Goal: Communication & Community: Share content

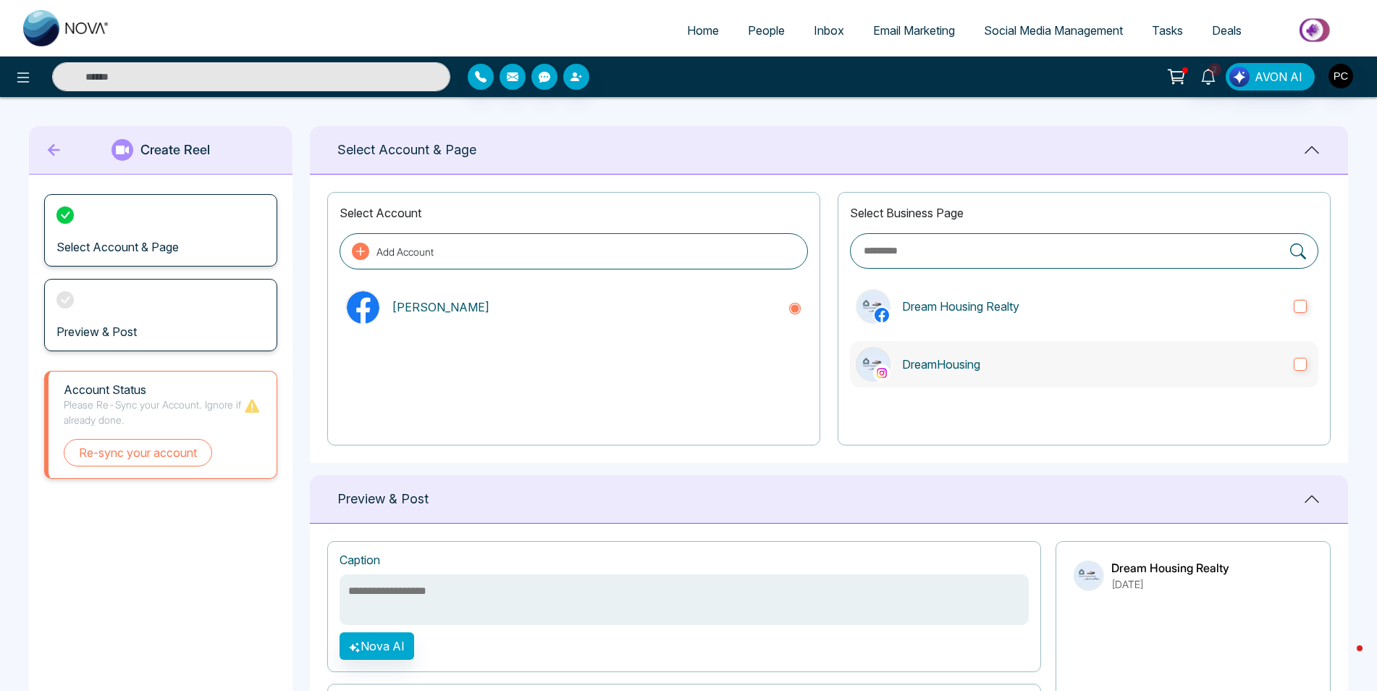
click at [1302, 374] on label "DreamHousing" at bounding box center [1084, 364] width 468 height 46
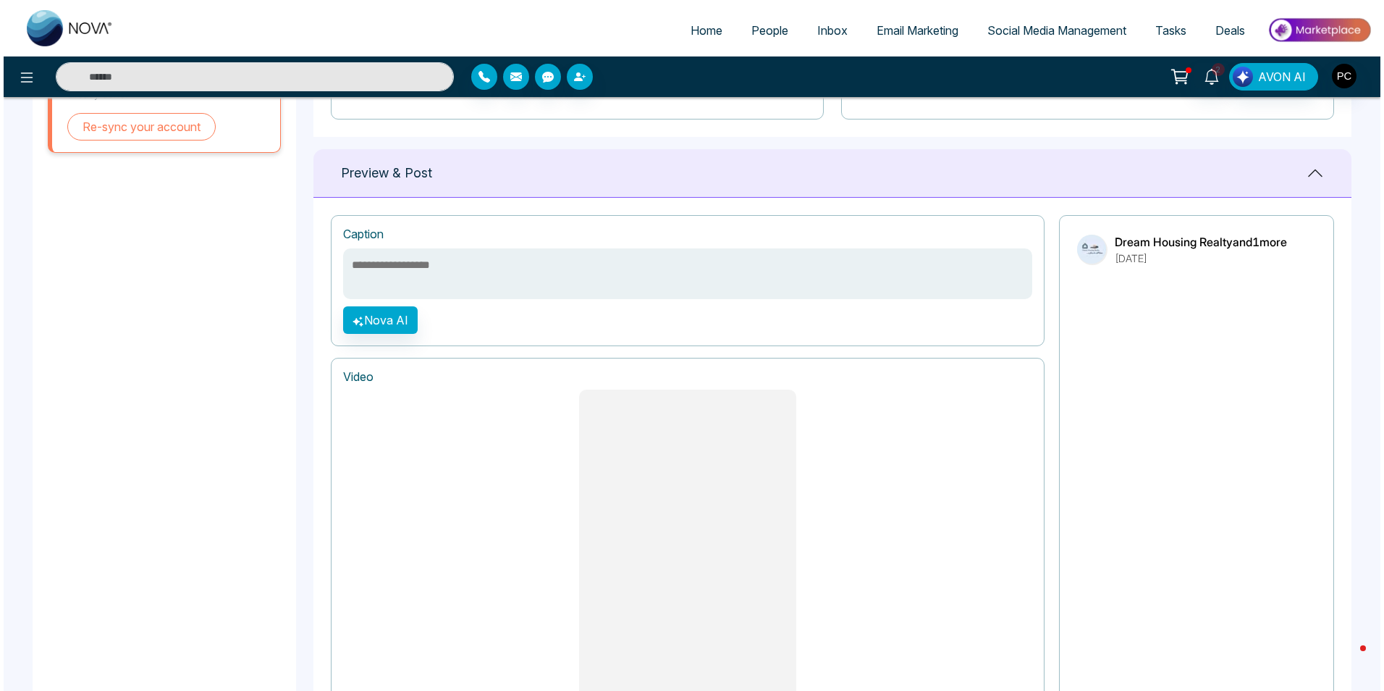
scroll to position [324, 0]
click at [387, 324] on button "Nova AI" at bounding box center [377, 322] width 75 height 28
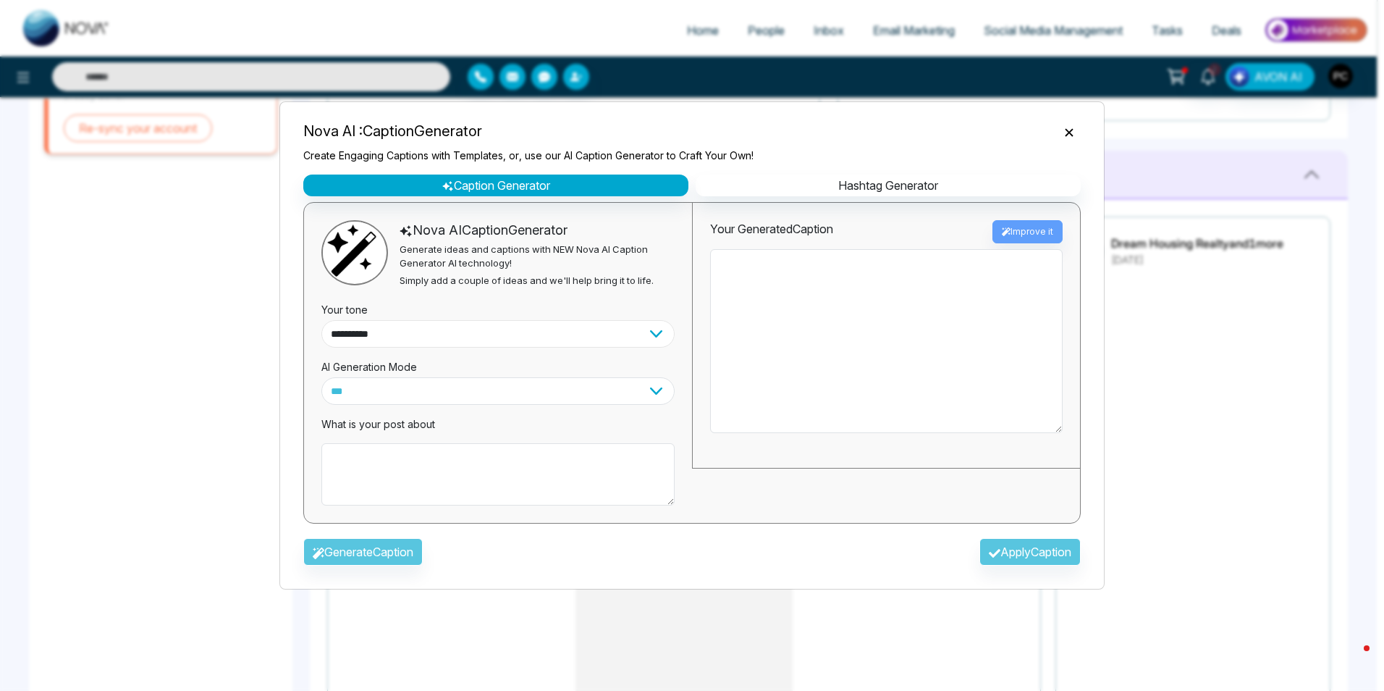
click at [500, 337] on select "**********" at bounding box center [497, 334] width 353 height 28
select select "**********"
click at [321, 320] on select "**********" at bounding box center [497, 334] width 353 height 28
click at [370, 551] on div "Generate Caption Apply Caption" at bounding box center [692, 556] width 801 height 42
click at [403, 449] on textarea at bounding box center [497, 474] width 353 height 62
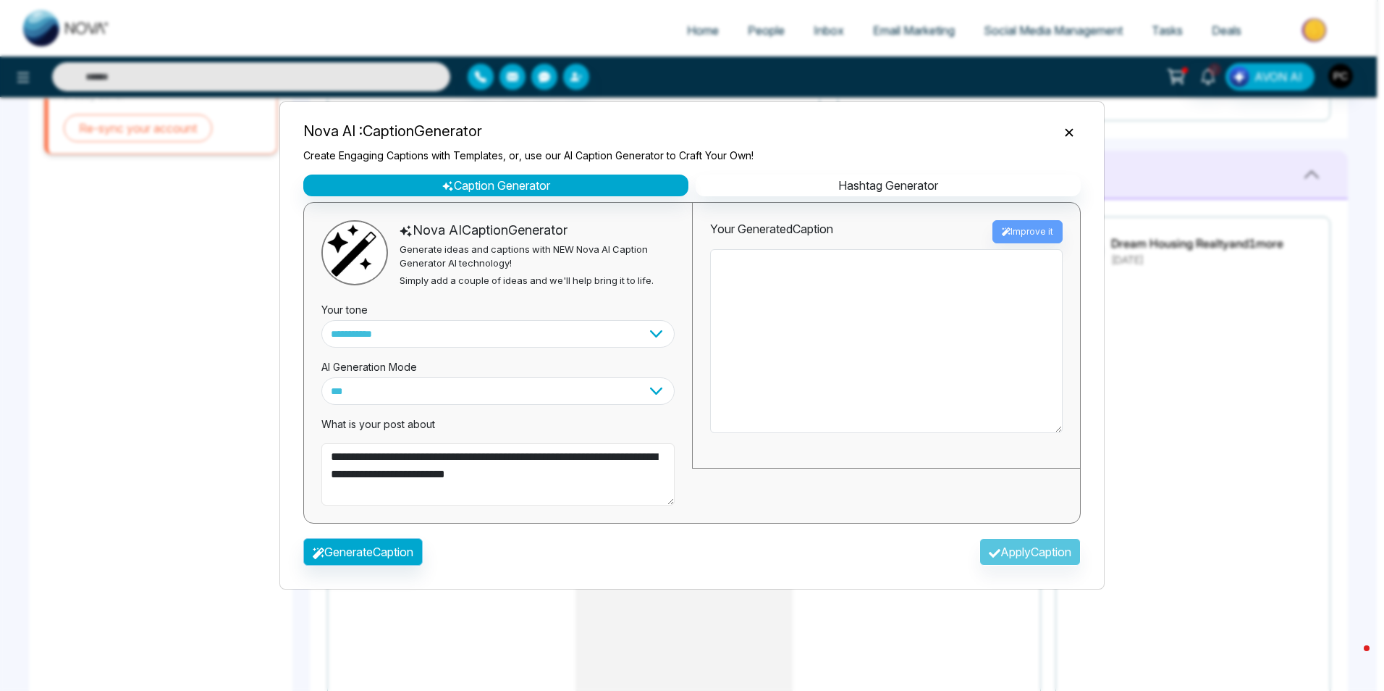
type textarea "**********"
click at [380, 548] on button "Generate Caption" at bounding box center [362, 552] width 119 height 28
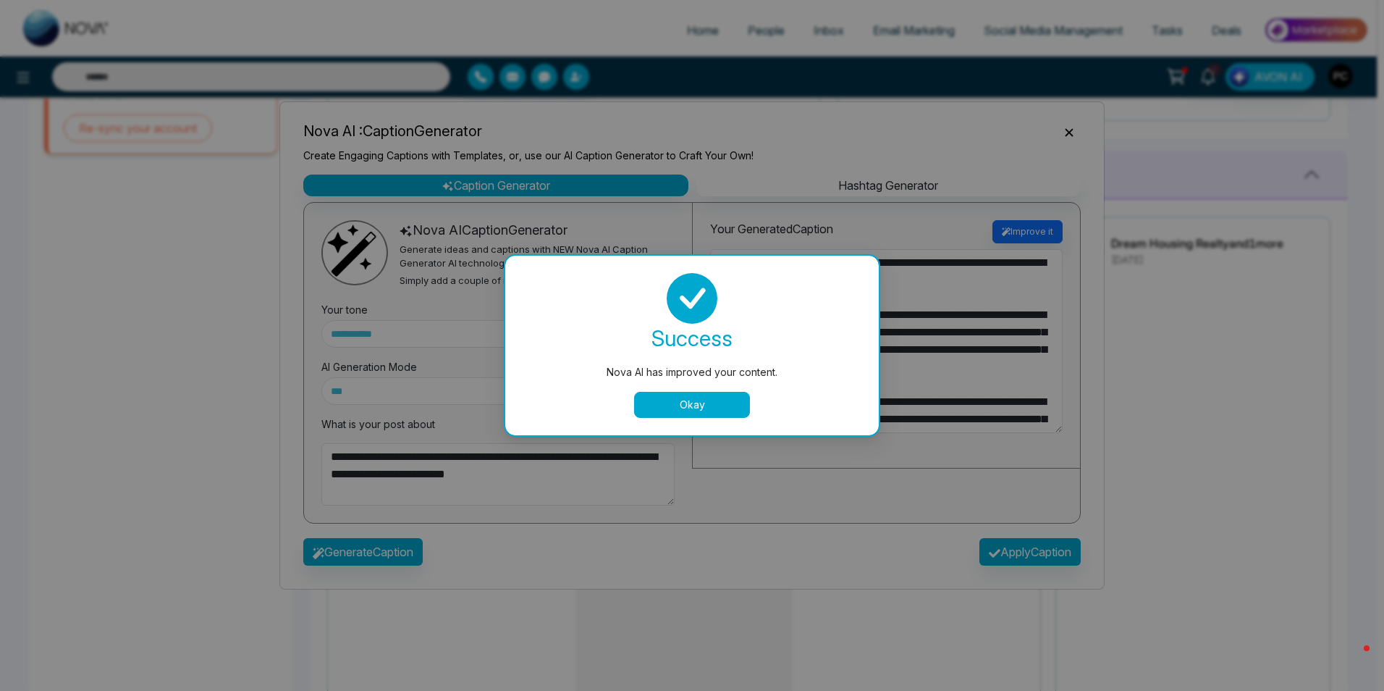
click at [730, 395] on button "Okay" at bounding box center [692, 405] width 116 height 26
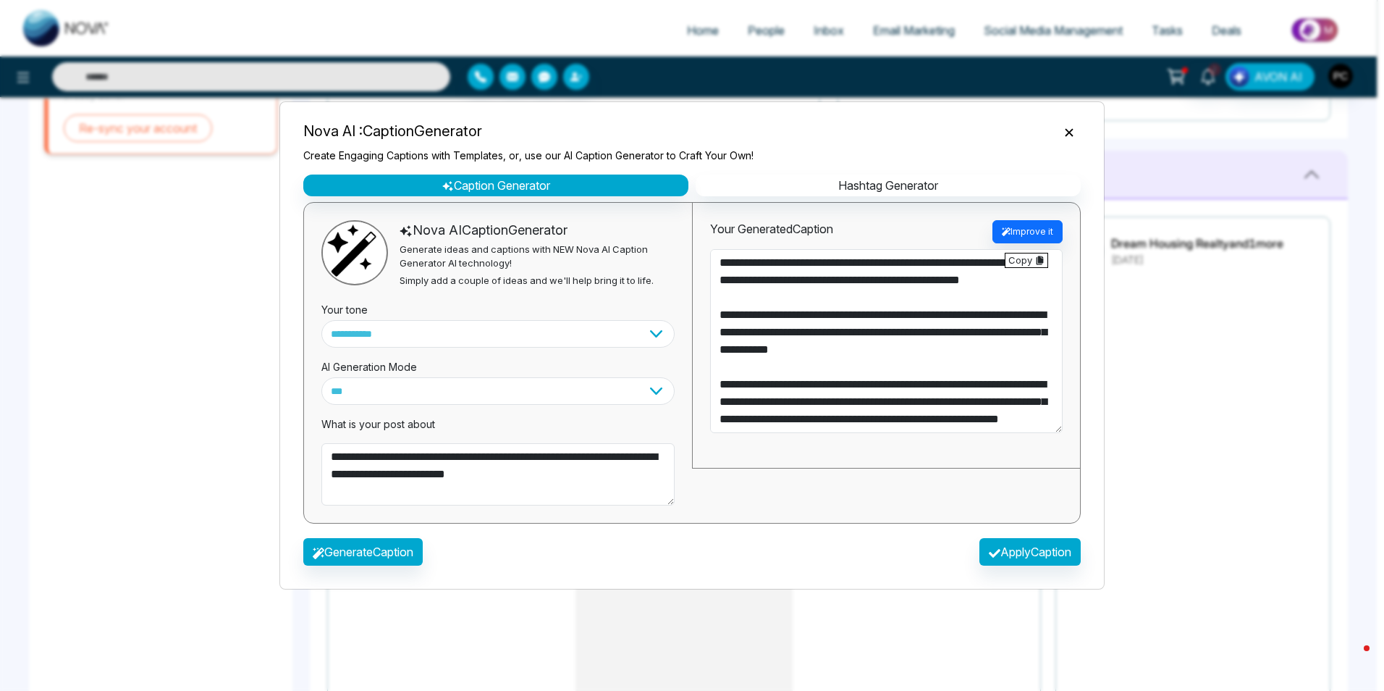
scroll to position [469, 0]
click at [1011, 235] on button "Improve it" at bounding box center [1028, 231] width 70 height 23
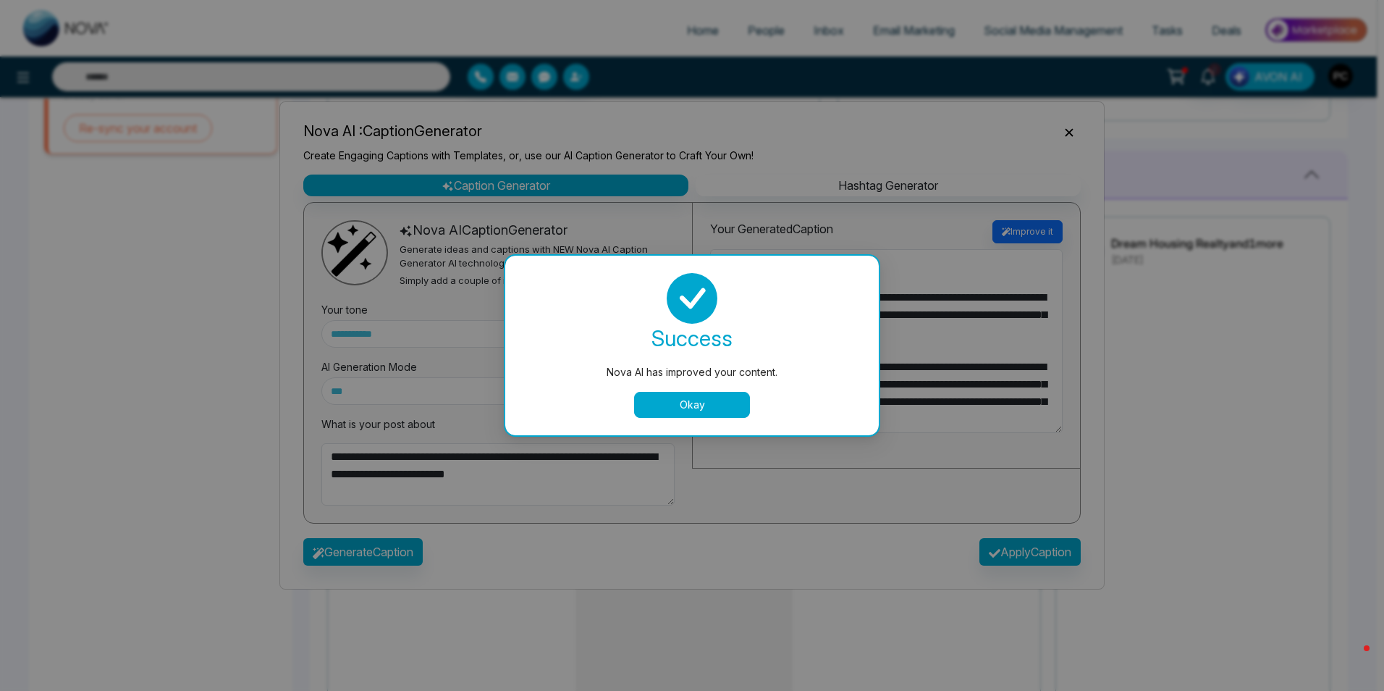
click at [727, 410] on button "Okay" at bounding box center [692, 405] width 116 height 26
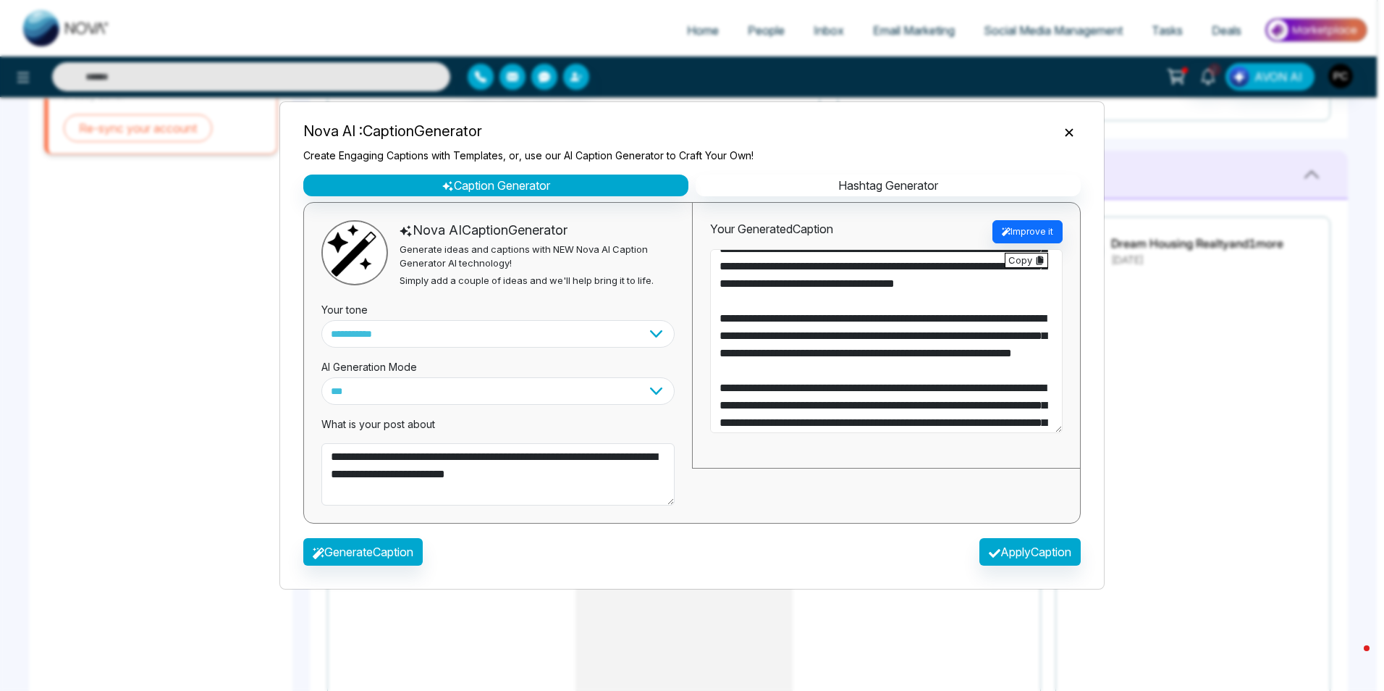
scroll to position [72, 0]
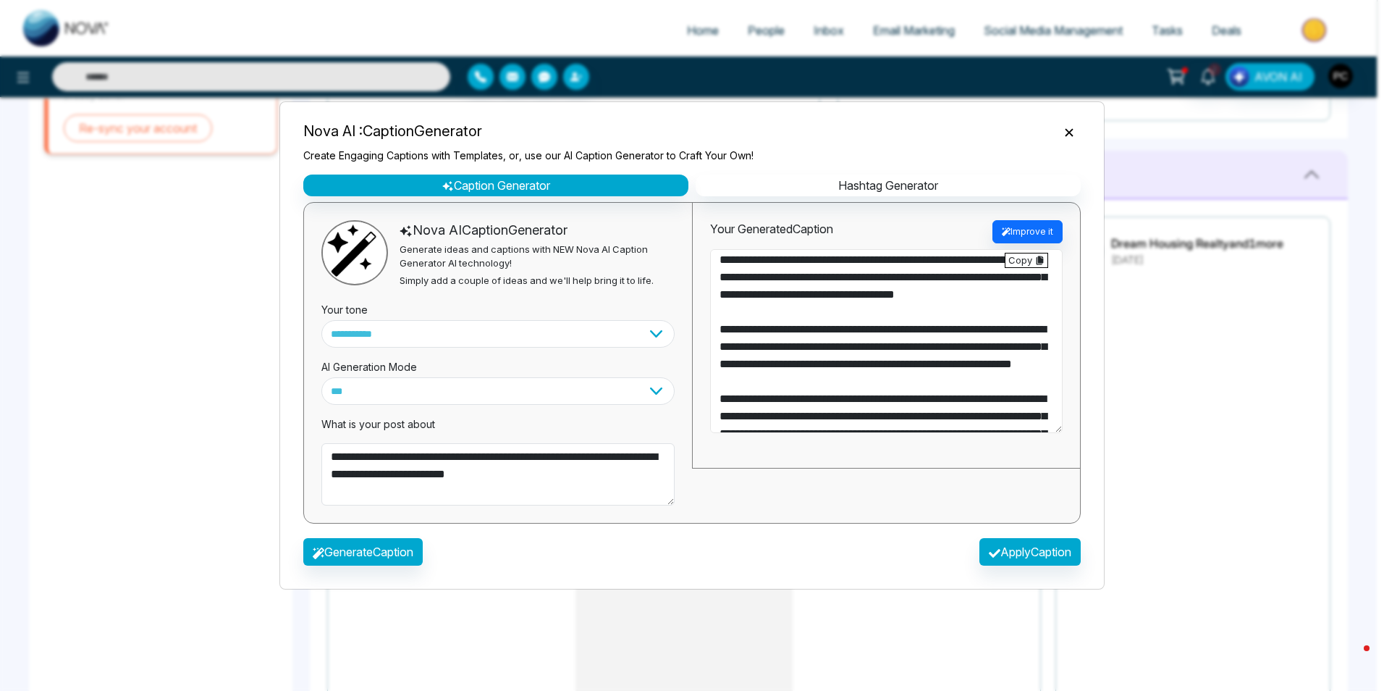
drag, startPoint x: 799, startPoint y: 402, endPoint x: 1011, endPoint y: 392, distance: 213.1
click at [1011, 392] on textarea at bounding box center [886, 341] width 353 height 184
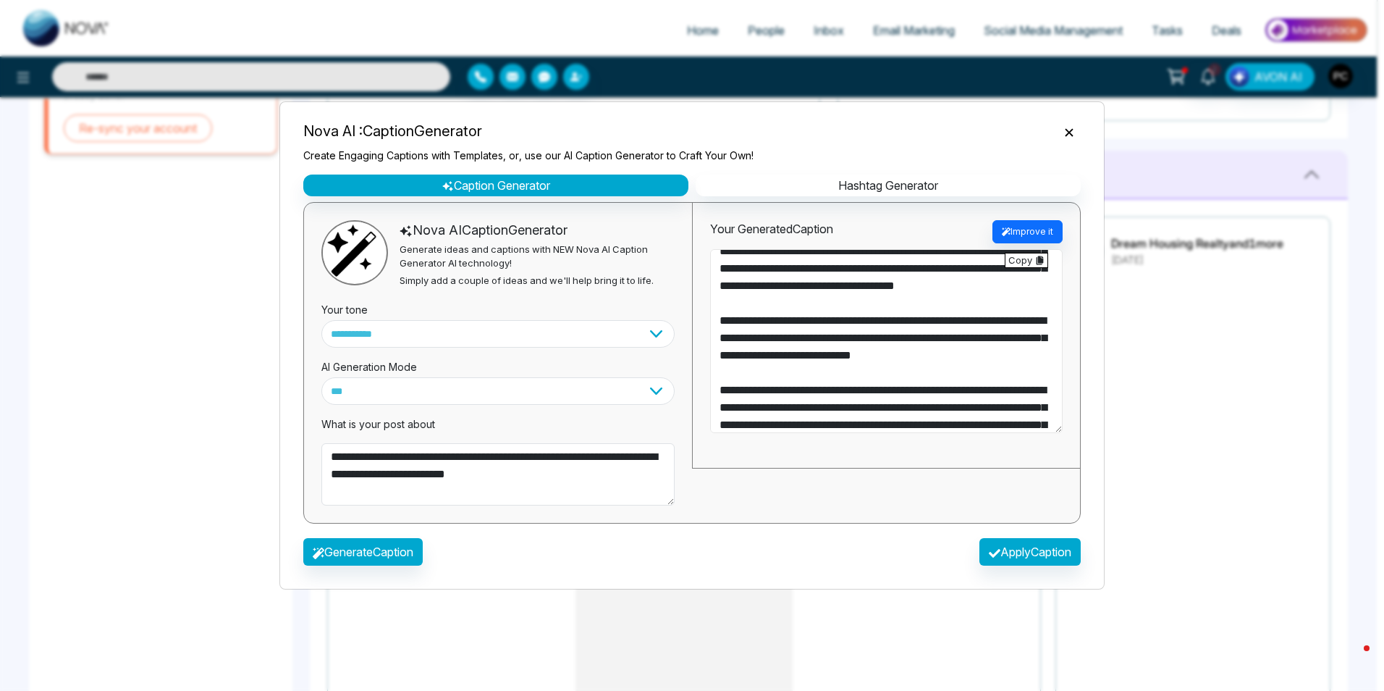
scroll to position [78, 0]
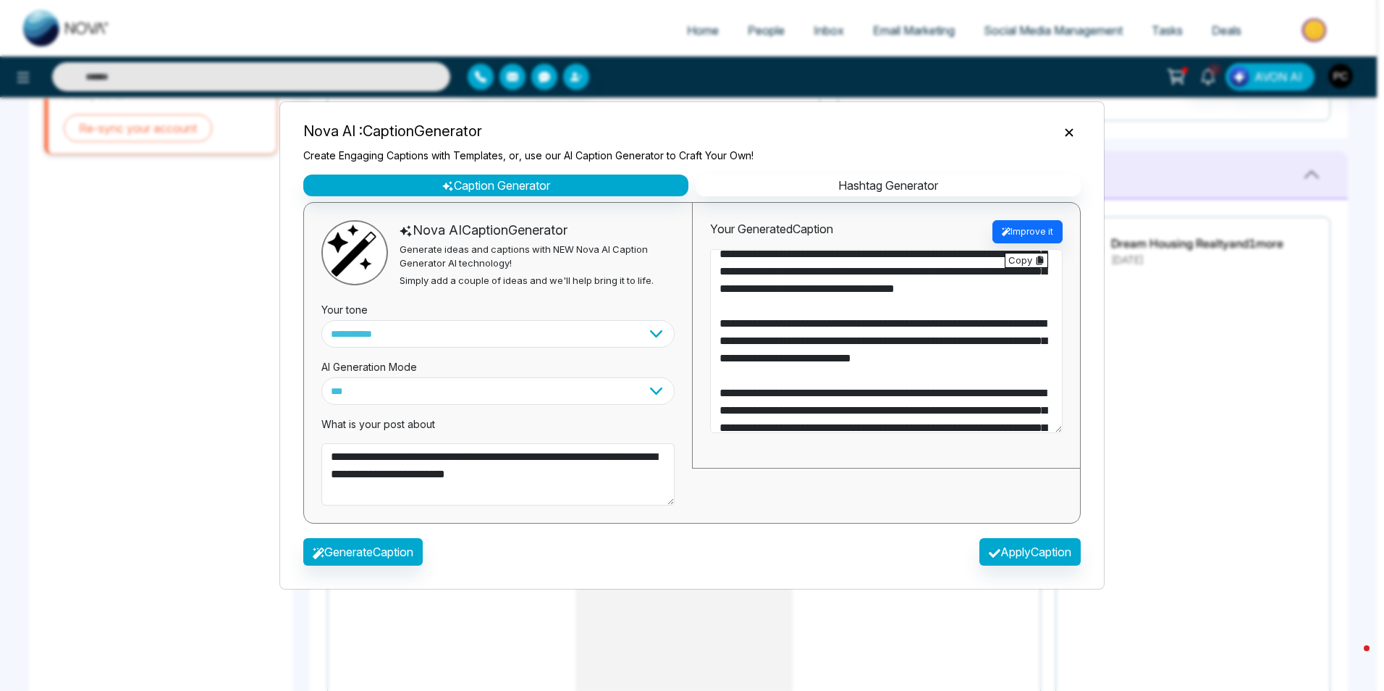
drag, startPoint x: 908, startPoint y: 343, endPoint x: 935, endPoint y: 391, distance: 55.1
click at [935, 391] on textarea at bounding box center [886, 341] width 353 height 184
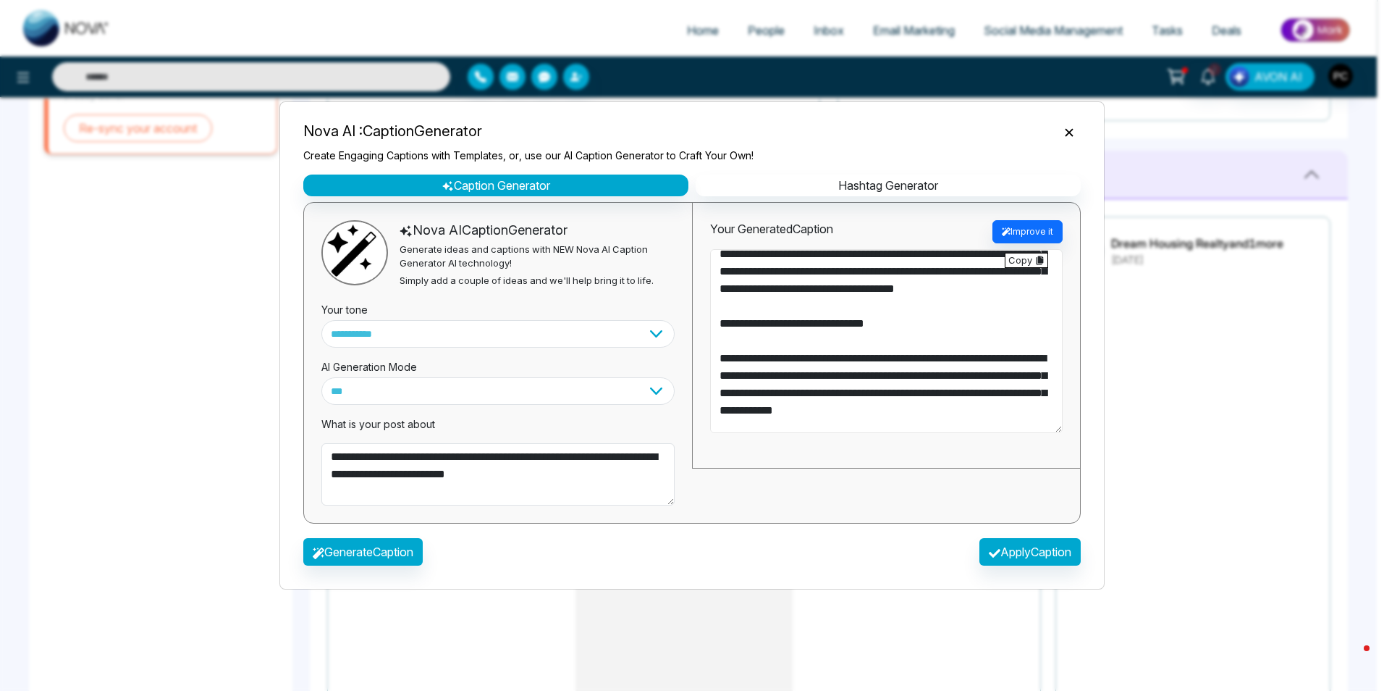
click at [746, 339] on textarea at bounding box center [886, 341] width 353 height 184
click at [746, 355] on textarea at bounding box center [886, 341] width 353 height 184
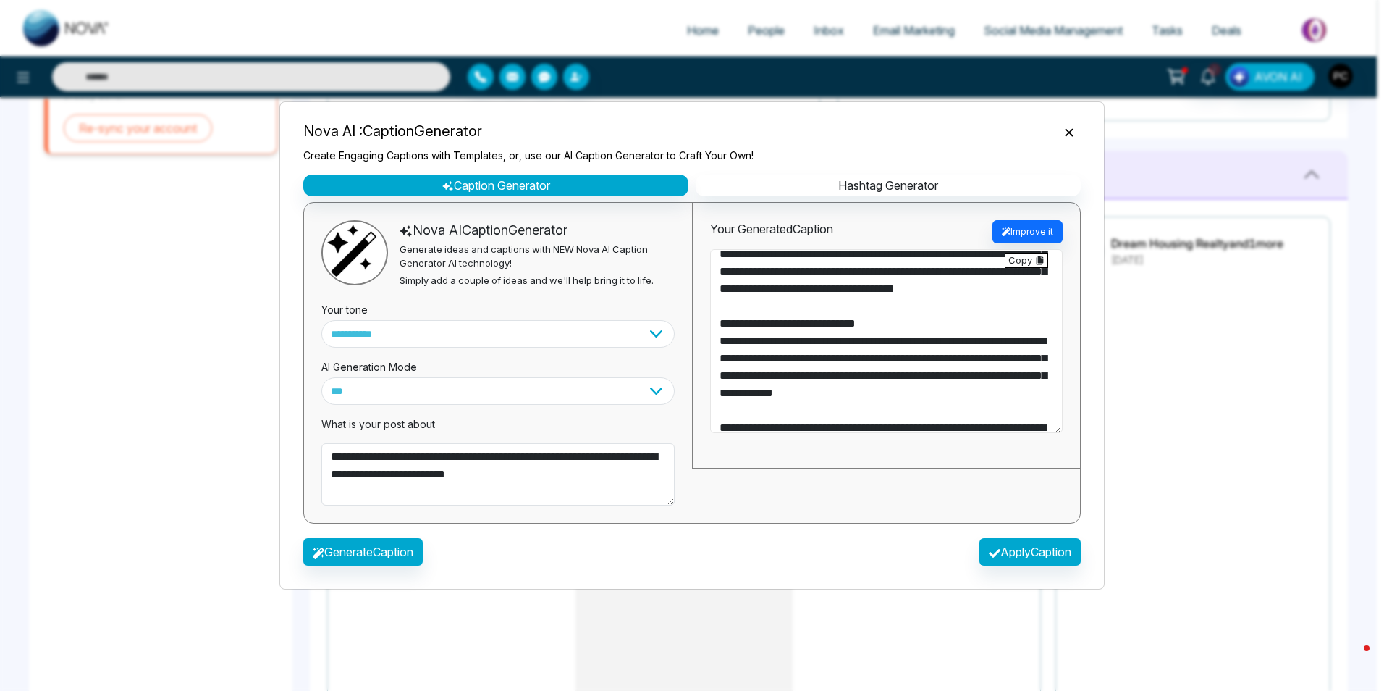
click at [735, 363] on textarea at bounding box center [886, 341] width 353 height 184
click at [864, 359] on textarea at bounding box center [886, 341] width 353 height 184
click at [820, 423] on textarea at bounding box center [886, 341] width 353 height 184
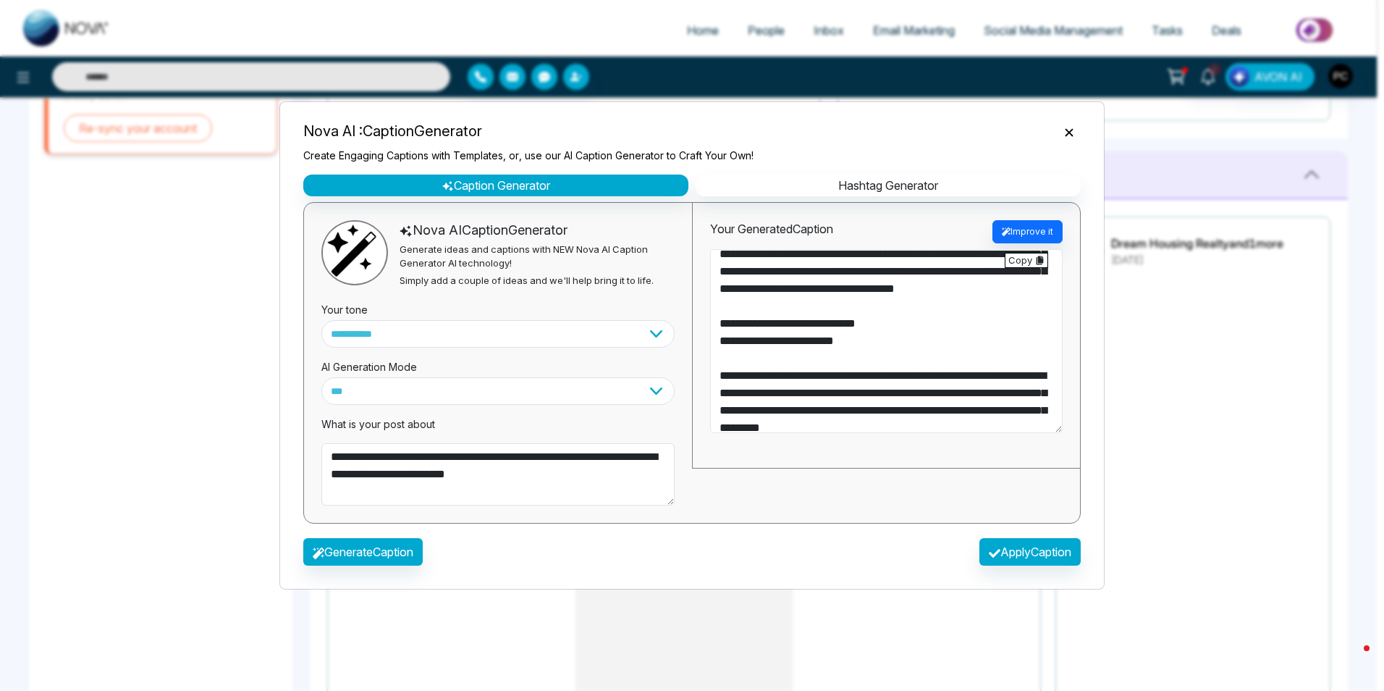
drag, startPoint x: 747, startPoint y: 394, endPoint x: 731, endPoint y: 394, distance: 15.9
click at [731, 394] on textarea at bounding box center [886, 341] width 353 height 184
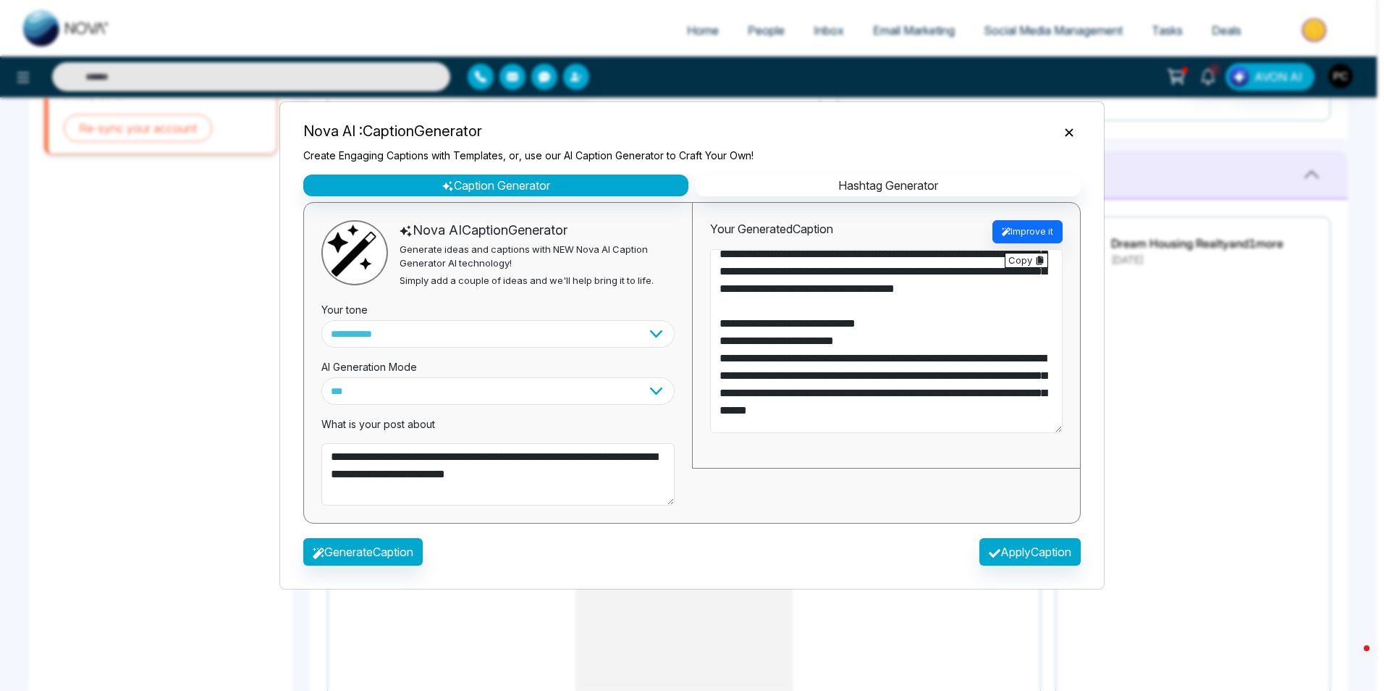
click at [884, 377] on textarea at bounding box center [886, 341] width 353 height 184
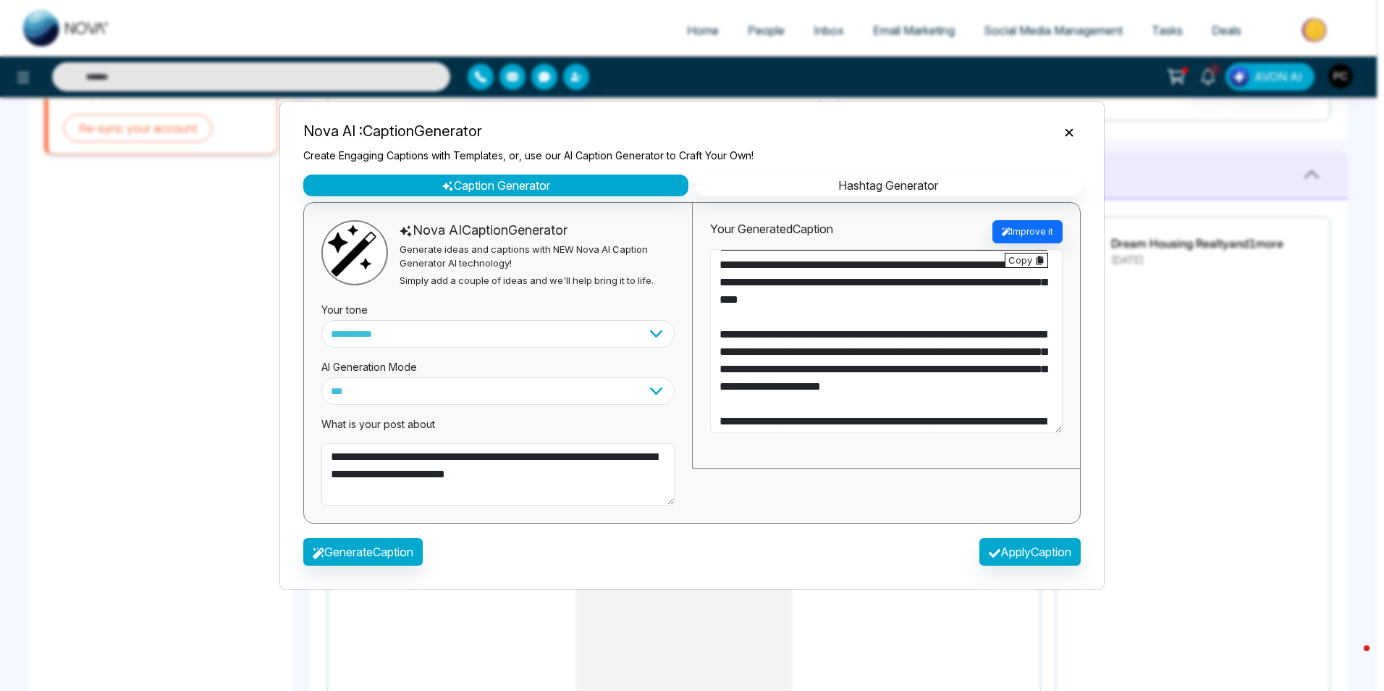
scroll to position [165, 0]
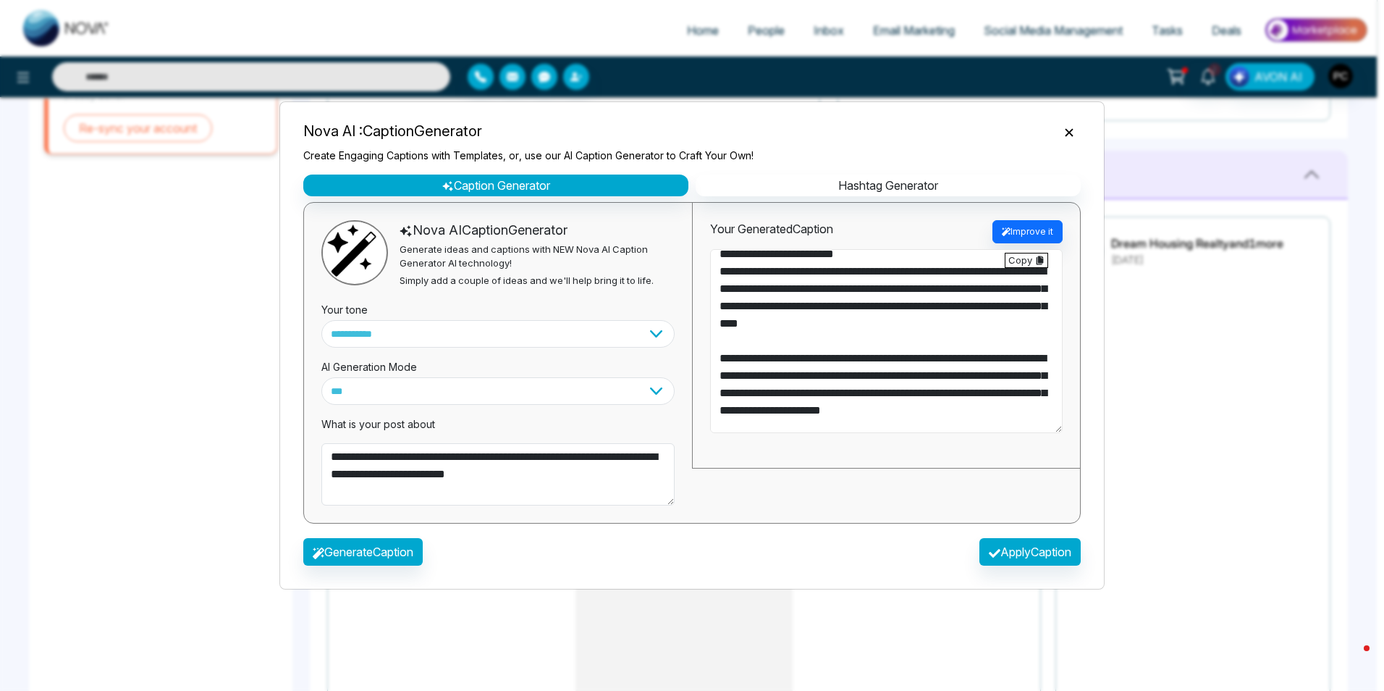
click at [1034, 353] on textarea at bounding box center [886, 341] width 353 height 184
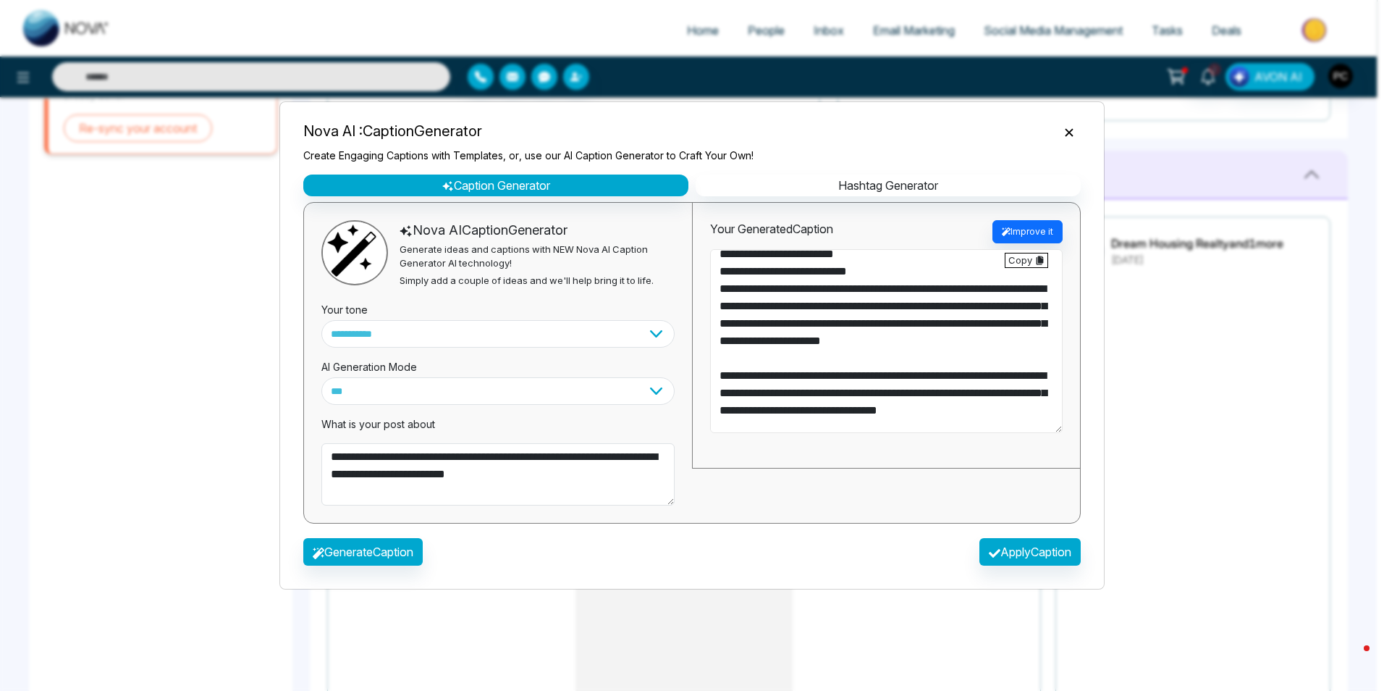
click at [730, 291] on textarea at bounding box center [886, 341] width 353 height 184
click at [747, 303] on textarea at bounding box center [886, 341] width 353 height 184
drag, startPoint x: 917, startPoint y: 308, endPoint x: 911, endPoint y: 372, distance: 64.6
click at [911, 372] on textarea at bounding box center [886, 341] width 353 height 184
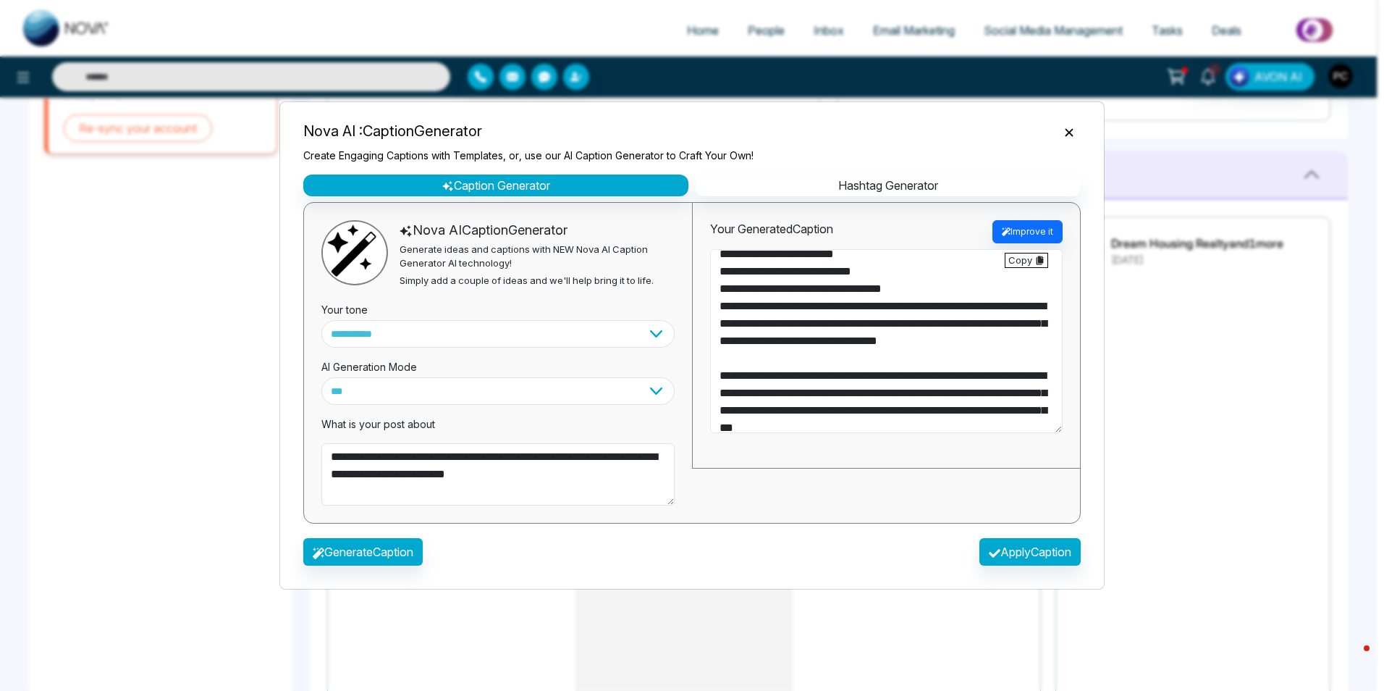
drag, startPoint x: 750, startPoint y: 323, endPoint x: 733, endPoint y: 330, distance: 18.8
click at [733, 330] on textarea "**********" at bounding box center [886, 341] width 353 height 184
drag, startPoint x: 919, startPoint y: 325, endPoint x: 922, endPoint y: 379, distance: 54.4
click at [922, 379] on textarea "**********" at bounding box center [886, 341] width 353 height 184
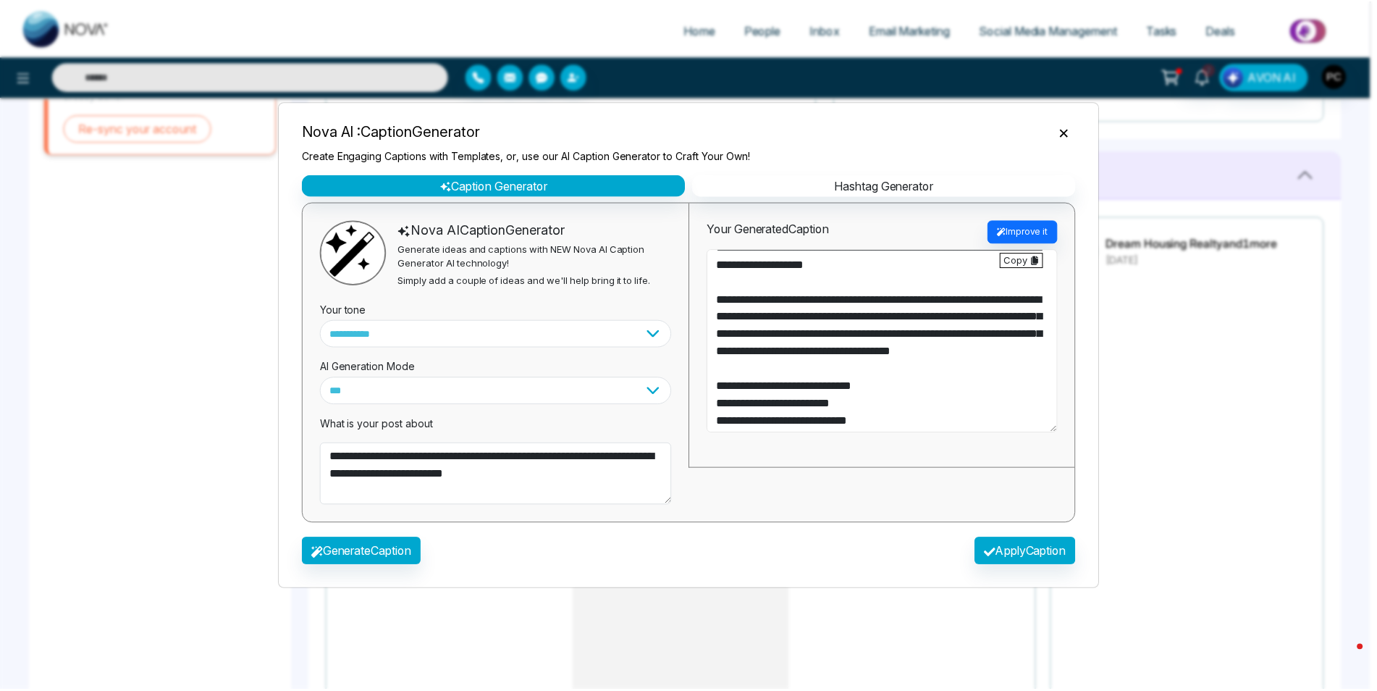
scroll to position [7, 0]
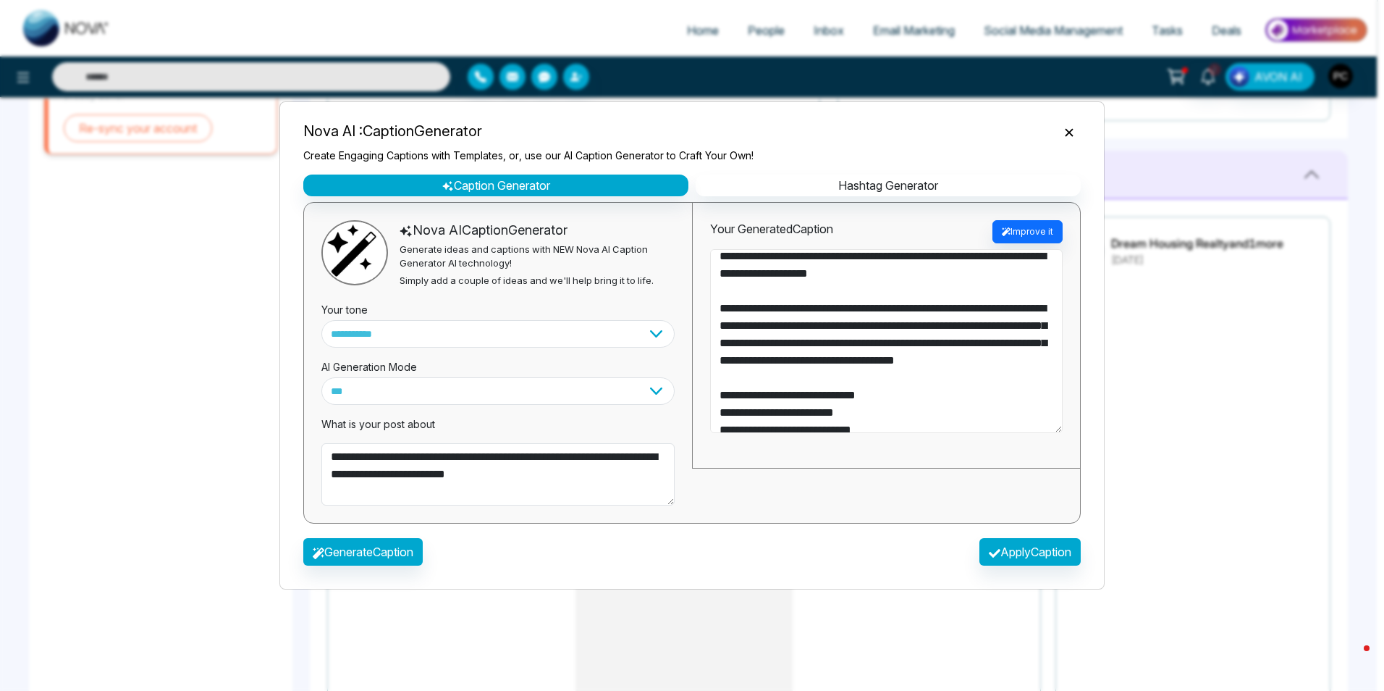
type textarea "**********"
click at [1062, 134] on icon "Close" at bounding box center [1069, 132] width 14 height 14
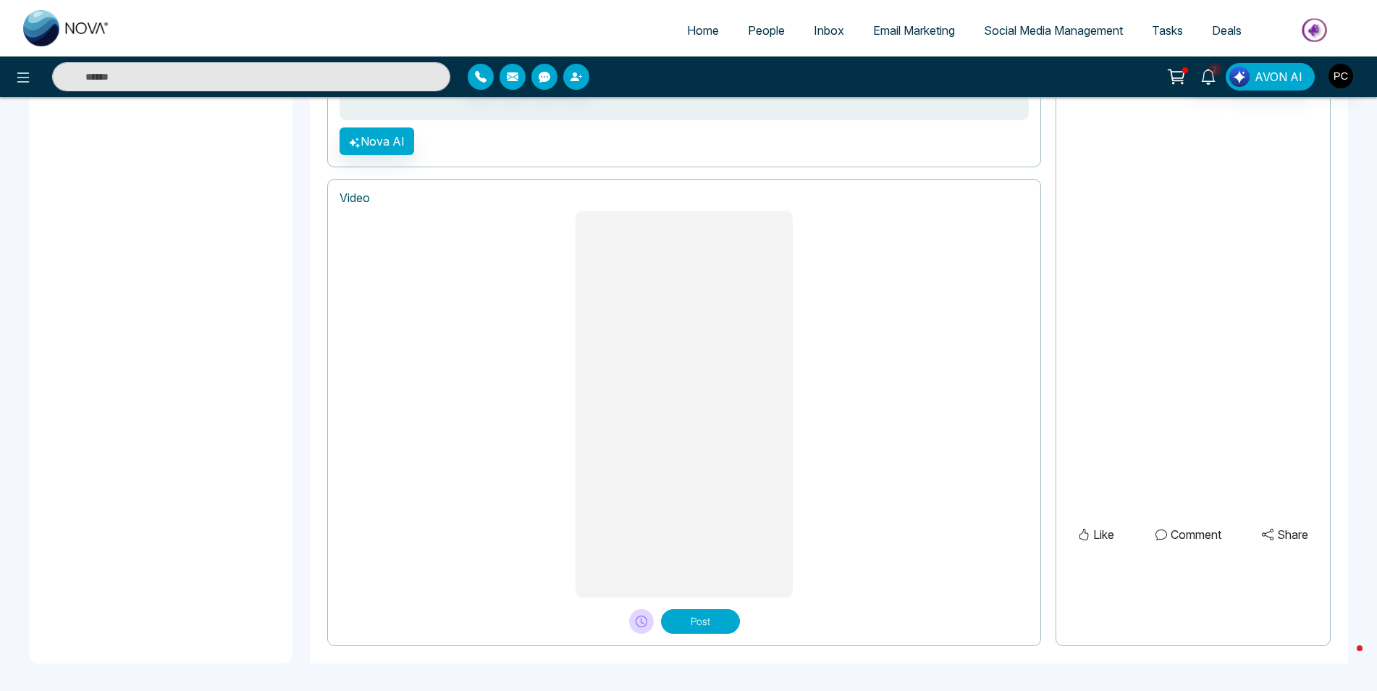
scroll to position [504, 0]
click at [703, 621] on button "Post" at bounding box center [700, 622] width 79 height 25
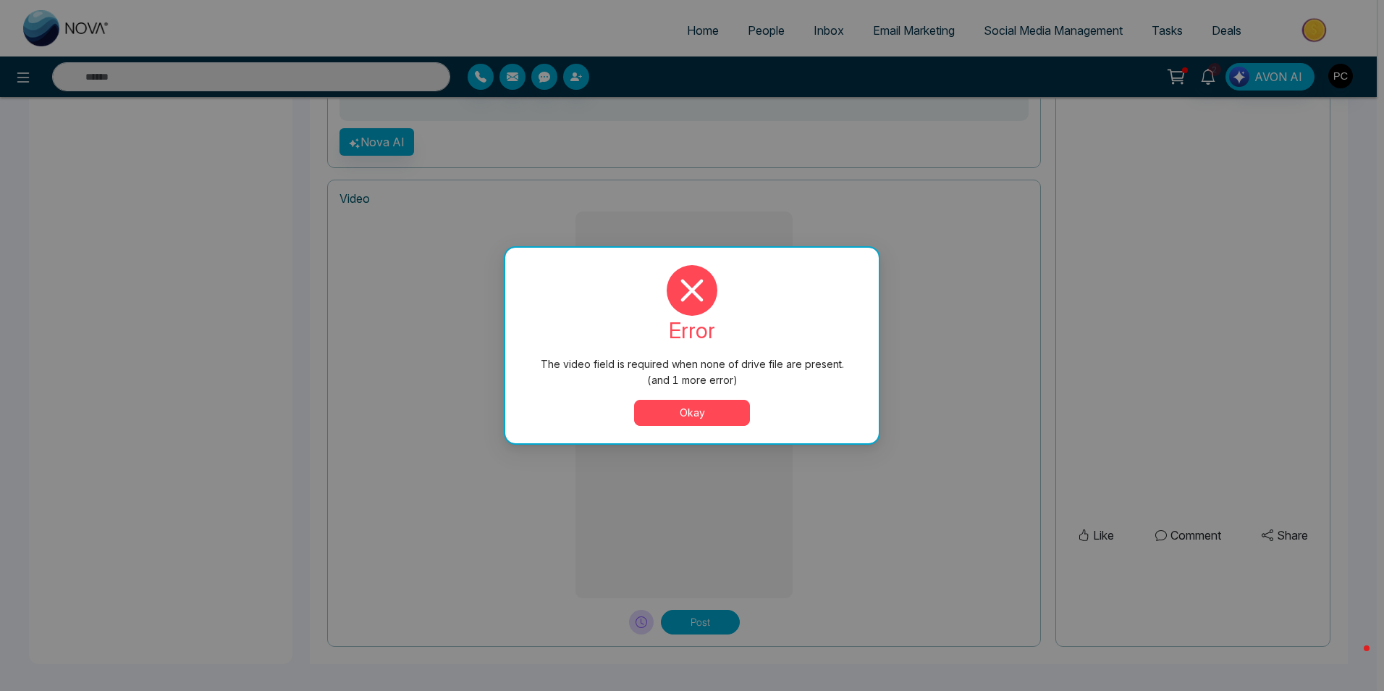
click at [707, 416] on button "Okay" at bounding box center [692, 413] width 116 height 26
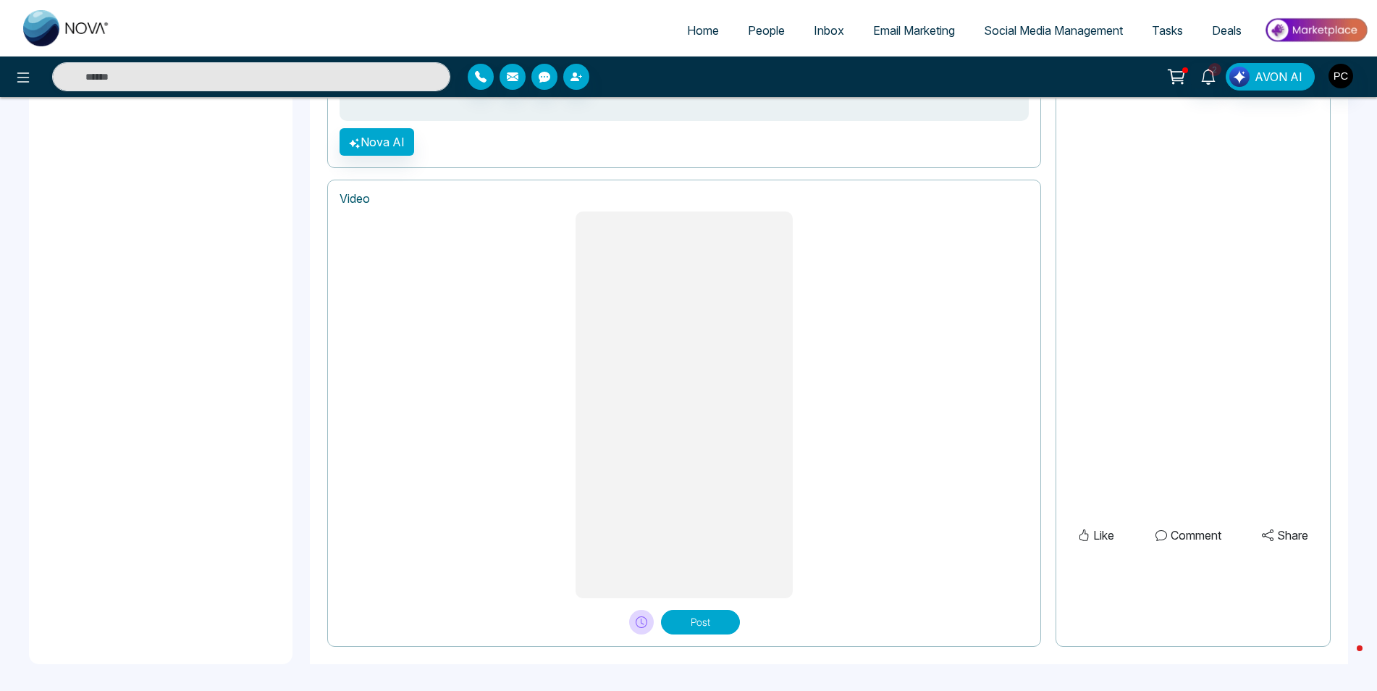
click at [712, 614] on button "Post" at bounding box center [700, 622] width 79 height 25
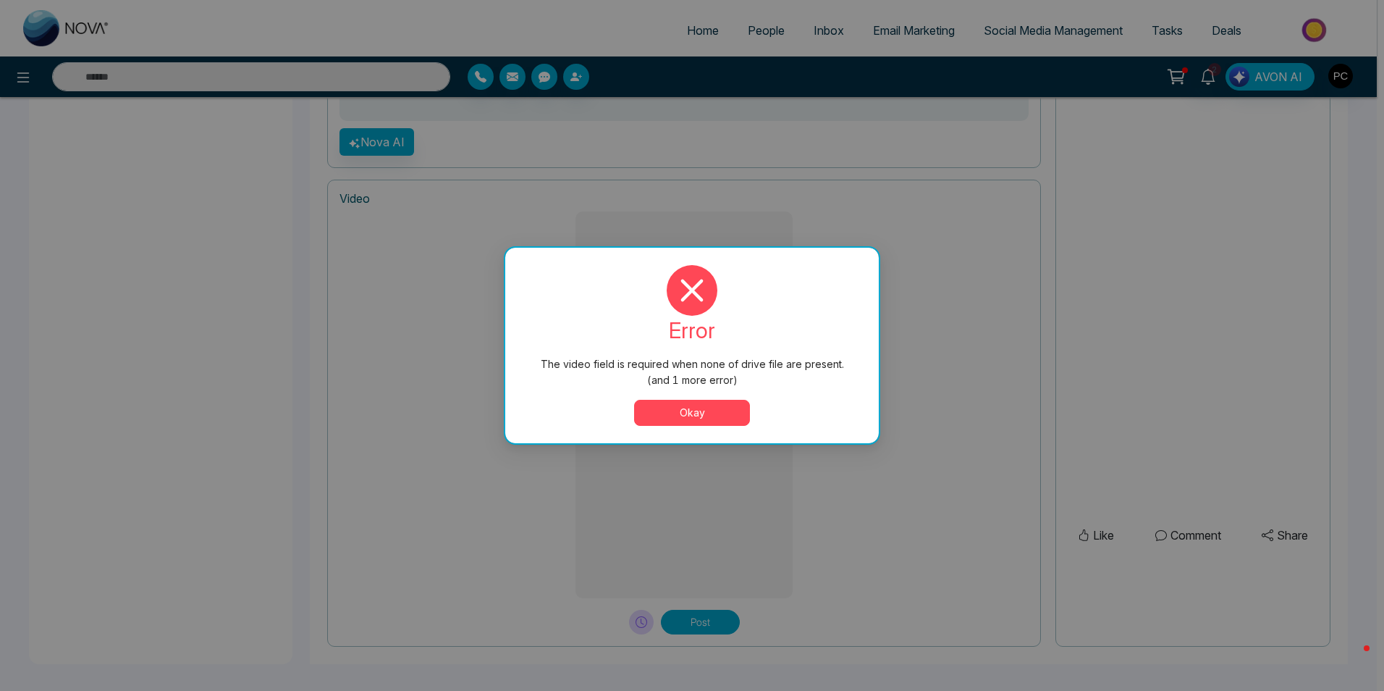
click at [712, 408] on div "error The video field is required when none of drive file are present. (and 1 m…" at bounding box center [692, 345] width 374 height 195
click at [669, 423] on button "Okay" at bounding box center [692, 413] width 116 height 26
